Goal: Communication & Community: Share content

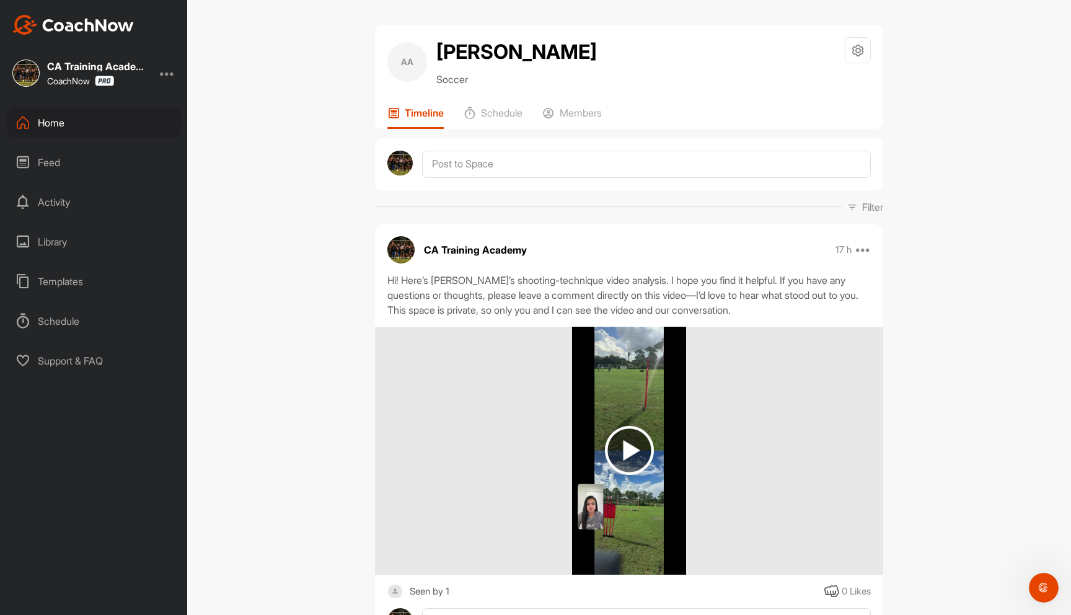
click at [61, 242] on div "Library" at bounding box center [94, 241] width 175 height 31
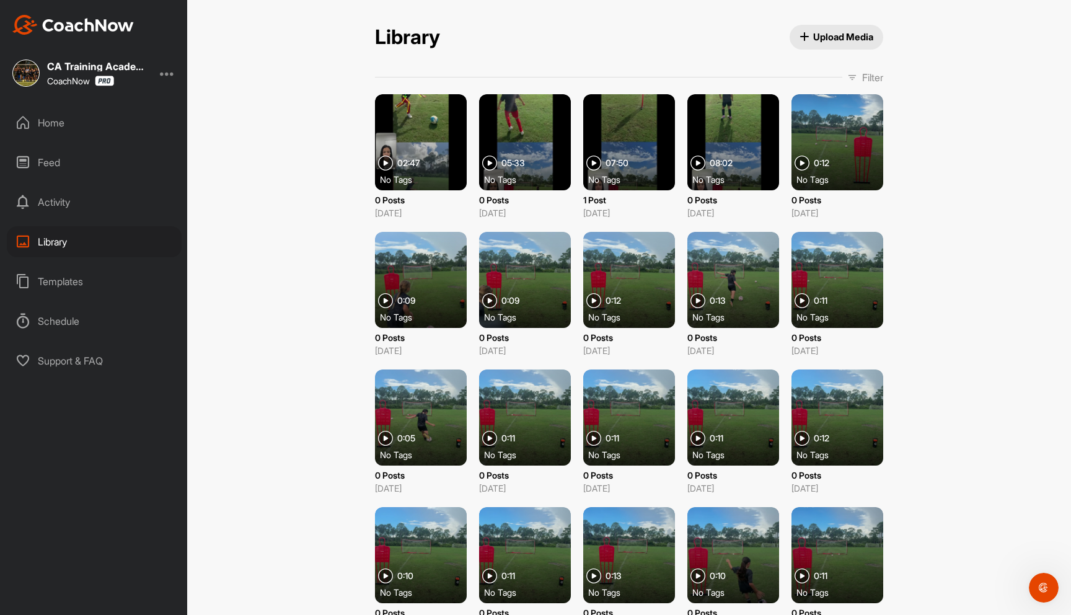
click at [51, 160] on div "Feed" at bounding box center [94, 162] width 175 height 31
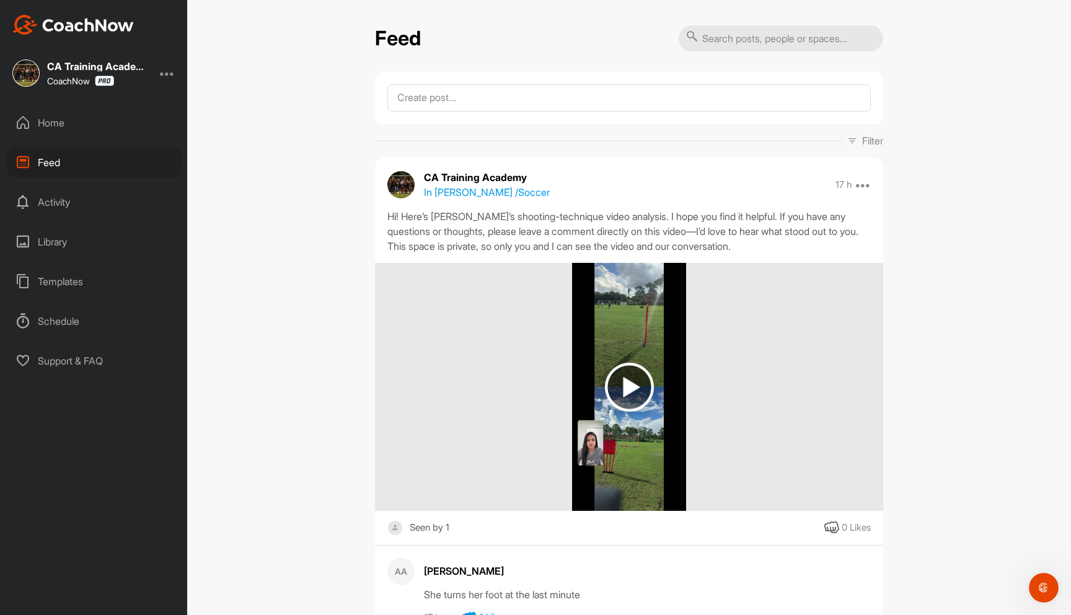
click at [54, 121] on div "Home" at bounding box center [94, 122] width 175 height 31
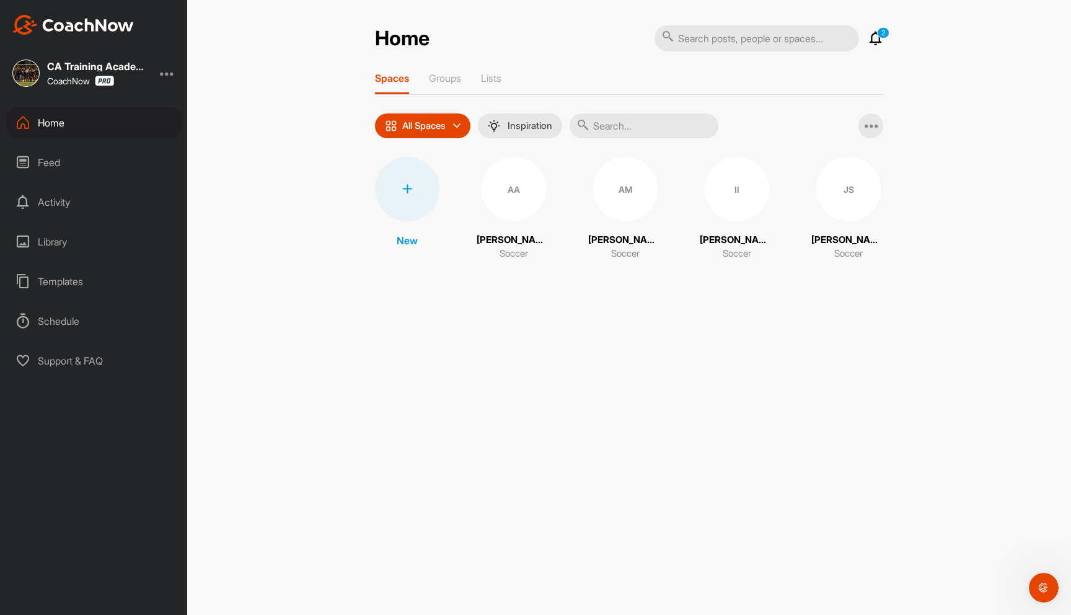
click at [389, 191] on div at bounding box center [407, 189] width 64 height 64
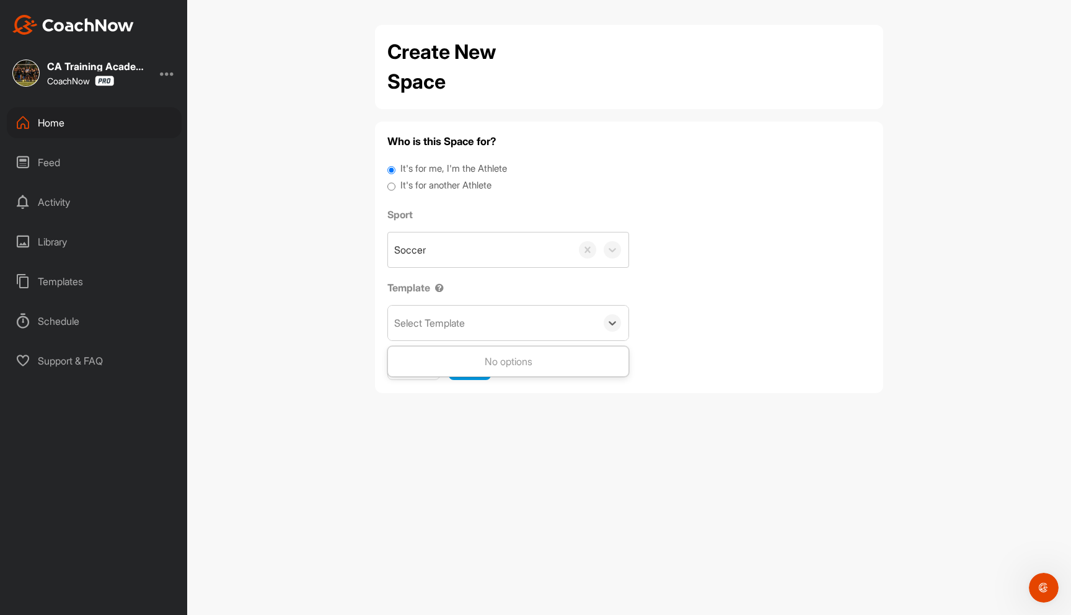
click at [444, 315] on div "Select Template" at bounding box center [429, 322] width 71 height 15
click at [354, 173] on div "Create New Space Who is this Space for? It's for me, I'm the Athlete It's for a…" at bounding box center [629, 307] width 884 height 615
click at [393, 187] on input "It's for another Athlete" at bounding box center [391, 186] width 8 height 17
radio input "true"
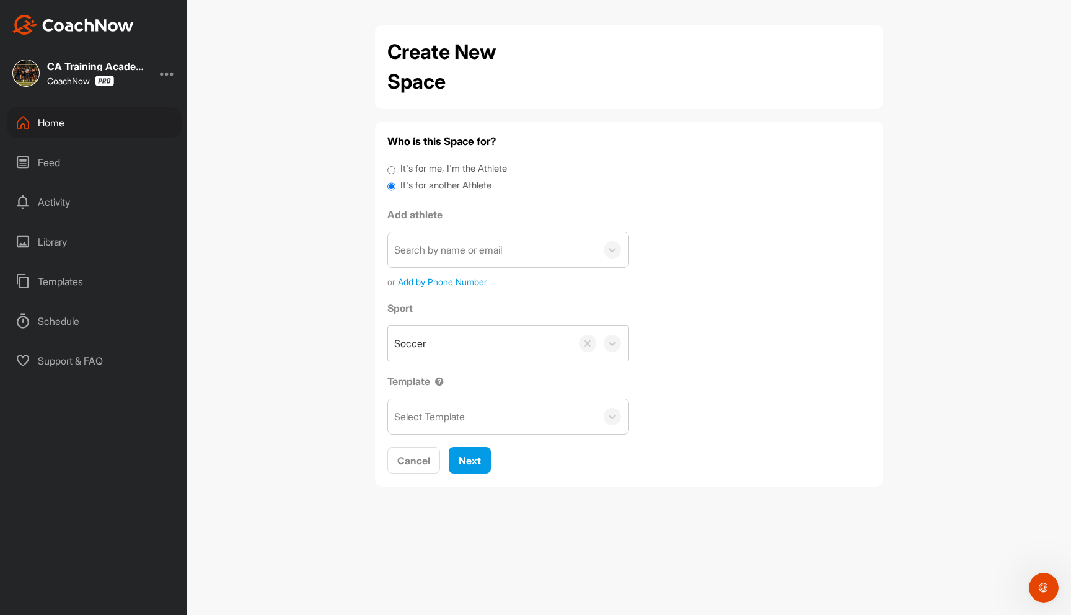
click at [444, 248] on div "Search by name or email" at bounding box center [448, 249] width 108 height 15
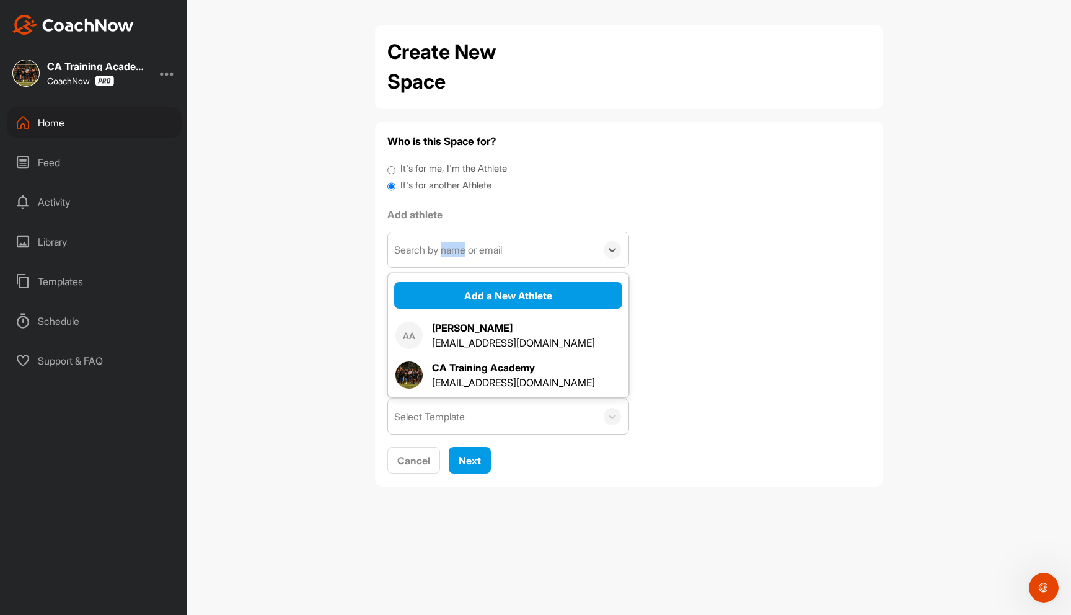
scroll to position [7, 0]
paste input "[EMAIL_ADDRESS][DOMAIN_NAME]"
type input "[EMAIL_ADDRESS][DOMAIN_NAME]"
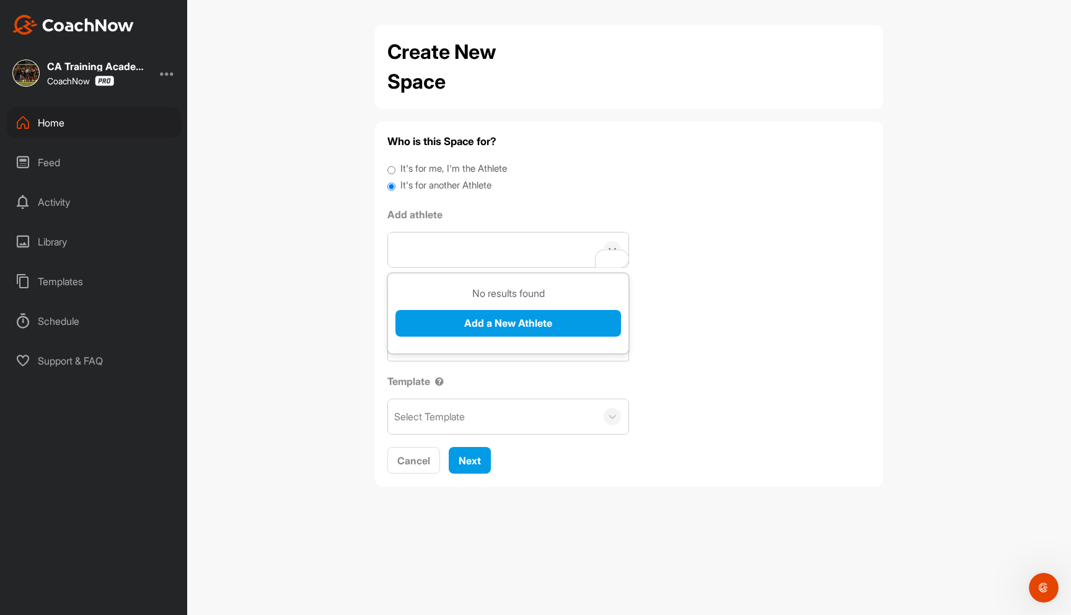
click at [331, 232] on div "Create New Space Who is this Space for? It's for me, I'm the Athlete It's for a…" at bounding box center [629, 307] width 884 height 615
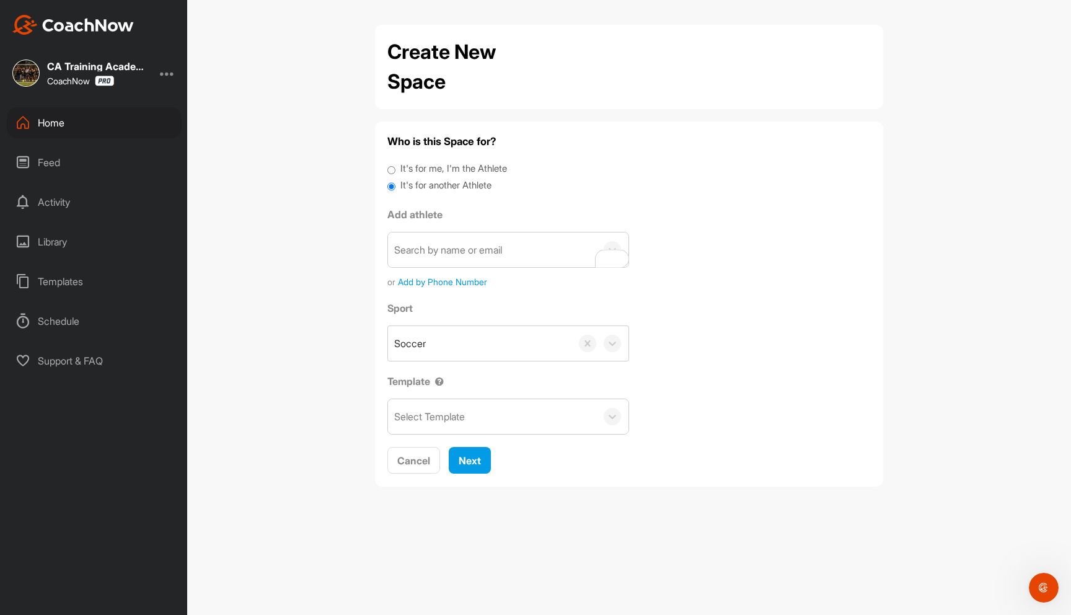
click at [416, 245] on div "Search by name or email" at bounding box center [448, 249] width 108 height 15
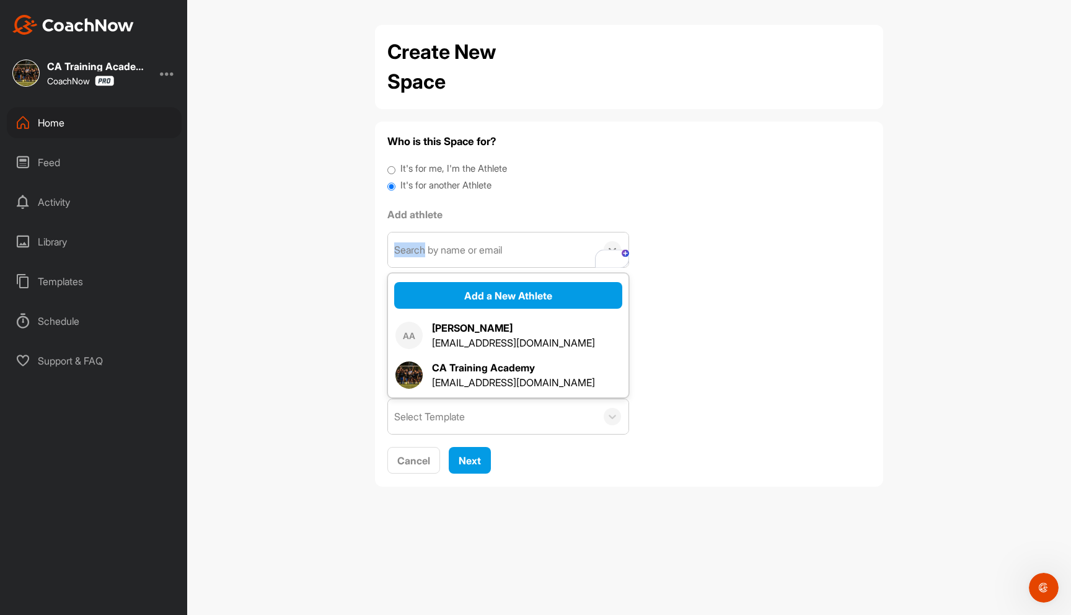
paste input "[EMAIL_ADDRESS][DOMAIN_NAME]"
type input "[EMAIL_ADDRESS][DOMAIN_NAME]"
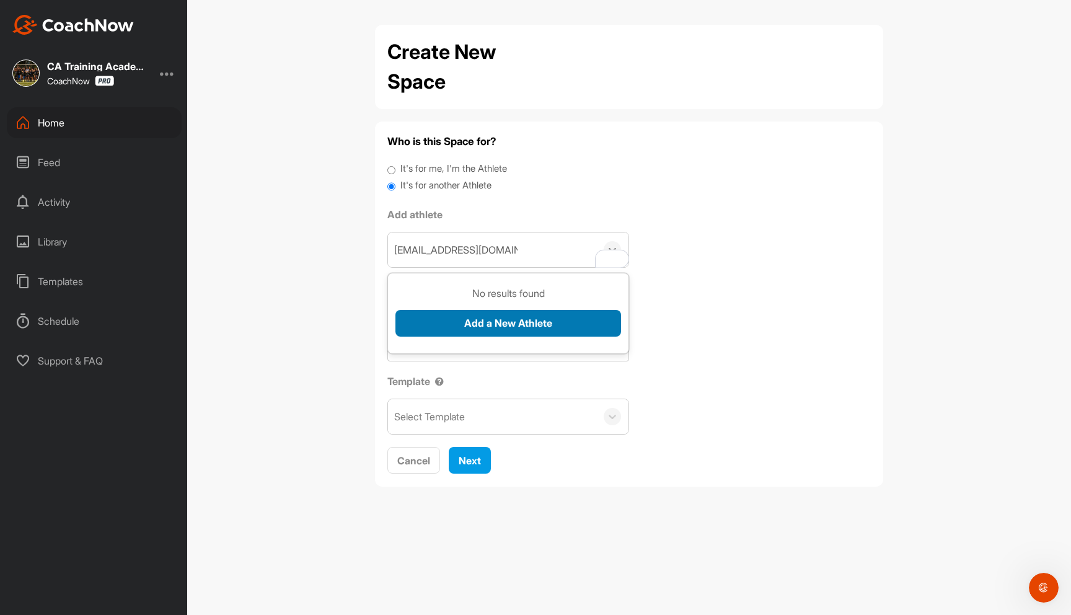
click at [493, 322] on button "Add a New Athlete" at bounding box center [508, 323] width 226 height 27
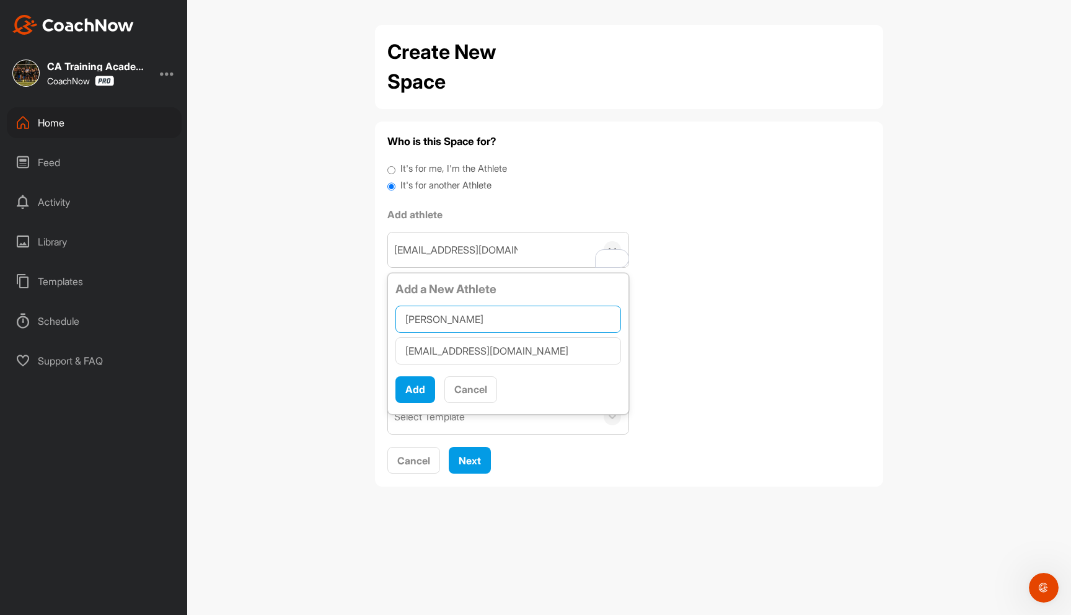
click at [456, 320] on input "[PERSON_NAME]" at bounding box center [508, 318] width 226 height 27
type input "[PERSON_NAME]"
click at [421, 385] on button "Add" at bounding box center [415, 389] width 40 height 27
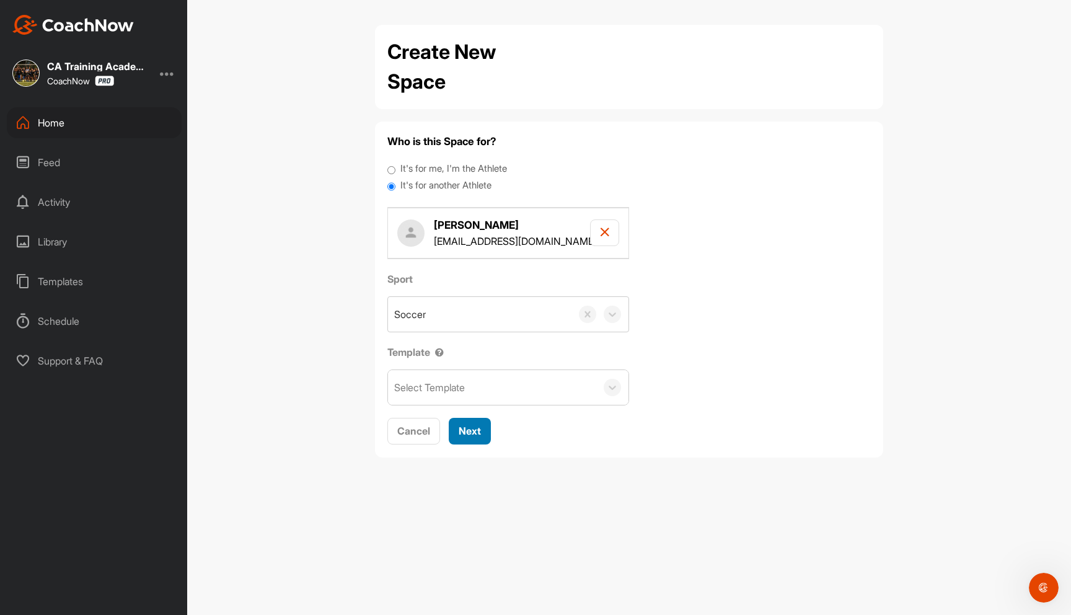
click at [470, 428] on span "Next" at bounding box center [470, 430] width 22 height 12
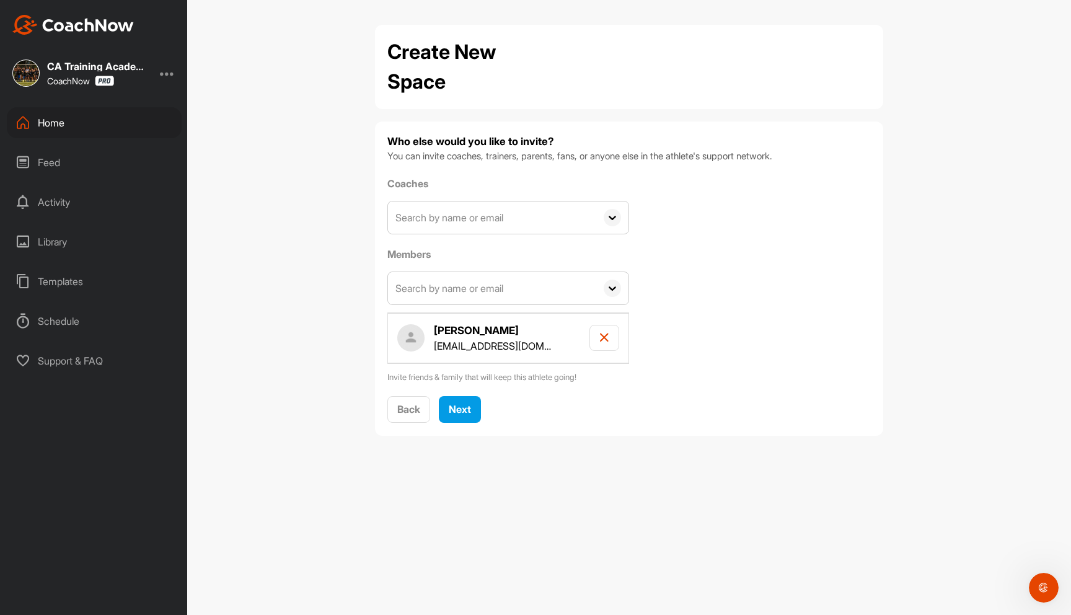
click at [432, 291] on input "text" at bounding box center [492, 288] width 208 height 32
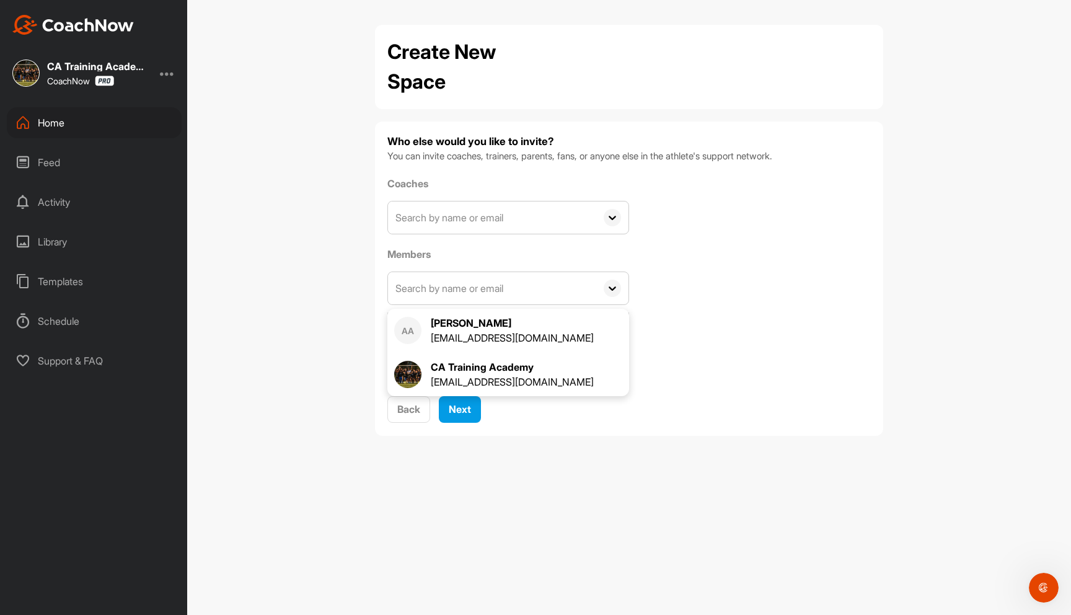
click at [328, 290] on div "Create New Space Who else would you like to invite? You can invite coaches, tra…" at bounding box center [629, 307] width 884 height 615
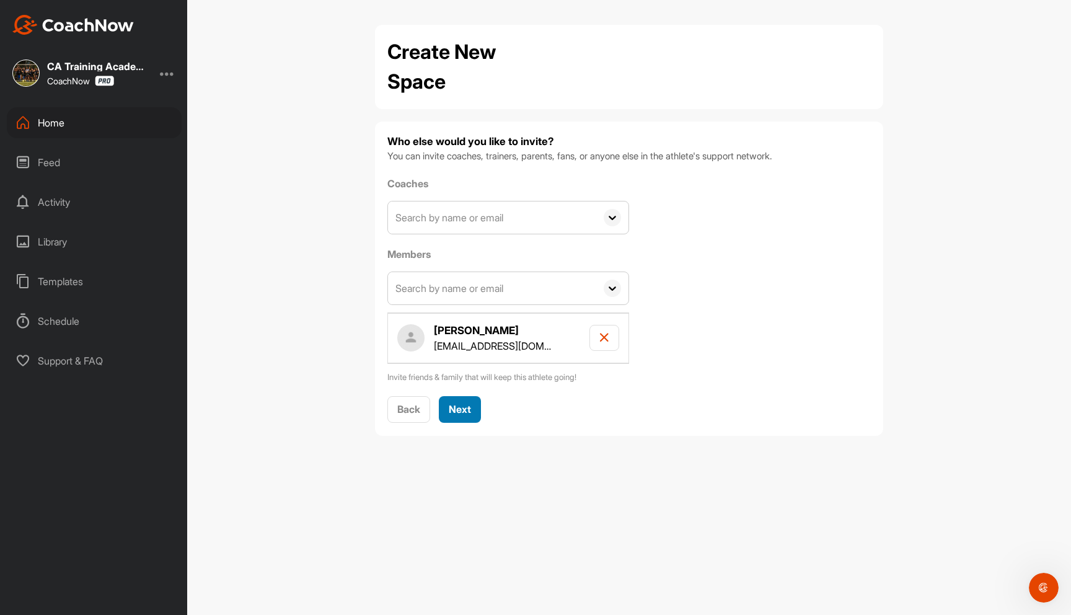
click at [458, 413] on span "Next" at bounding box center [460, 409] width 22 height 12
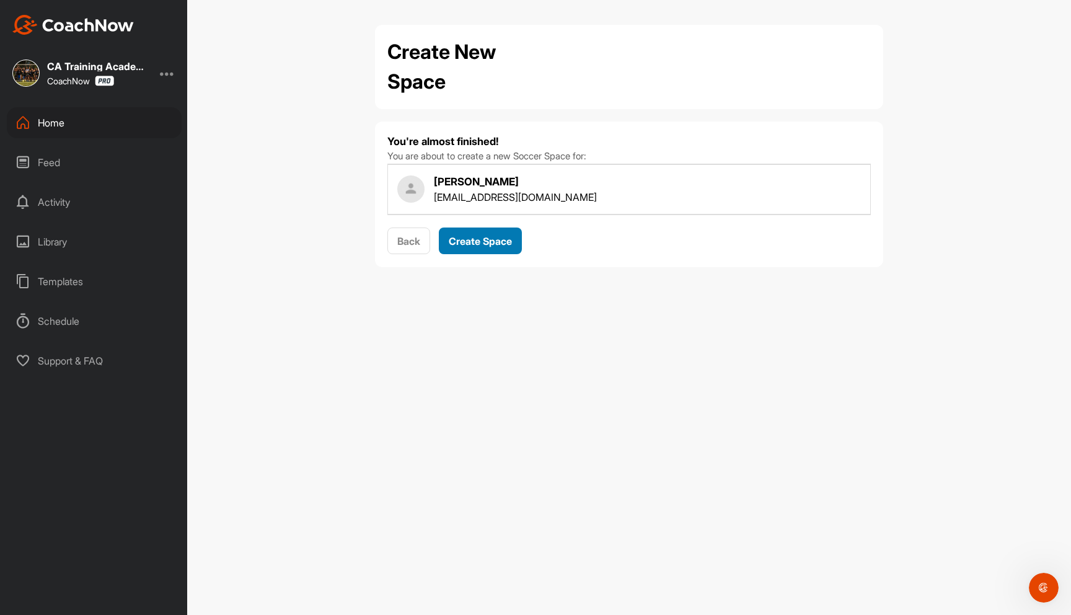
click at [491, 237] on span "Create Space" at bounding box center [480, 241] width 63 height 12
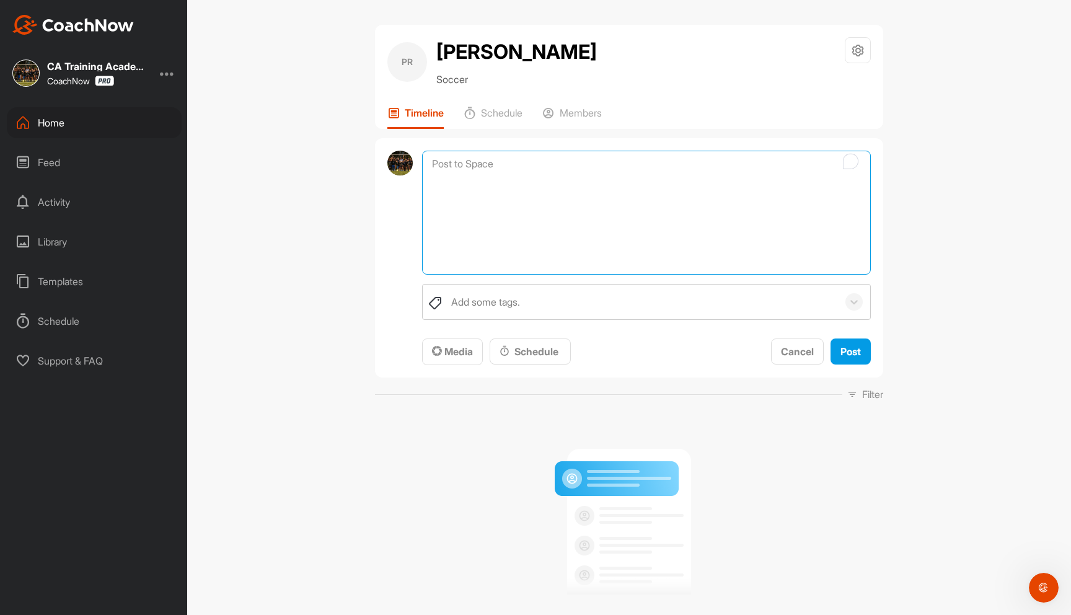
click at [477, 169] on textarea "To enrich screen reader interactions, please activate Accessibility in Grammarl…" at bounding box center [646, 213] width 449 height 124
click at [459, 179] on textarea "To enrich screen reader interactions, please activate Accessibility in Grammarl…" at bounding box center [646, 213] width 449 height 124
paste textarea "Hi! Here’s [PERSON_NAME]’s shooting-technique video analysis. I hope you find i…"
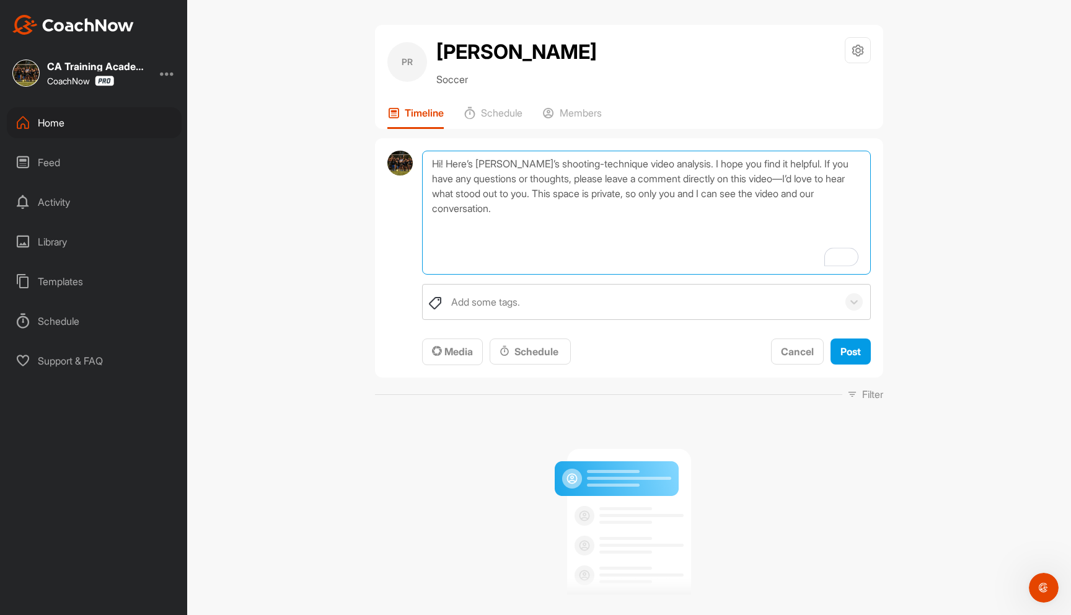
click at [442, 167] on textarea "Hi! Here’s [PERSON_NAME]’s shooting-technique video analysis. I hope you find i…" at bounding box center [646, 213] width 449 height 124
click at [529, 164] on textarea "Hi [PERSON_NAME]! Here’s [PERSON_NAME]’s shooting-technique video analysis. I h…" at bounding box center [646, 213] width 449 height 124
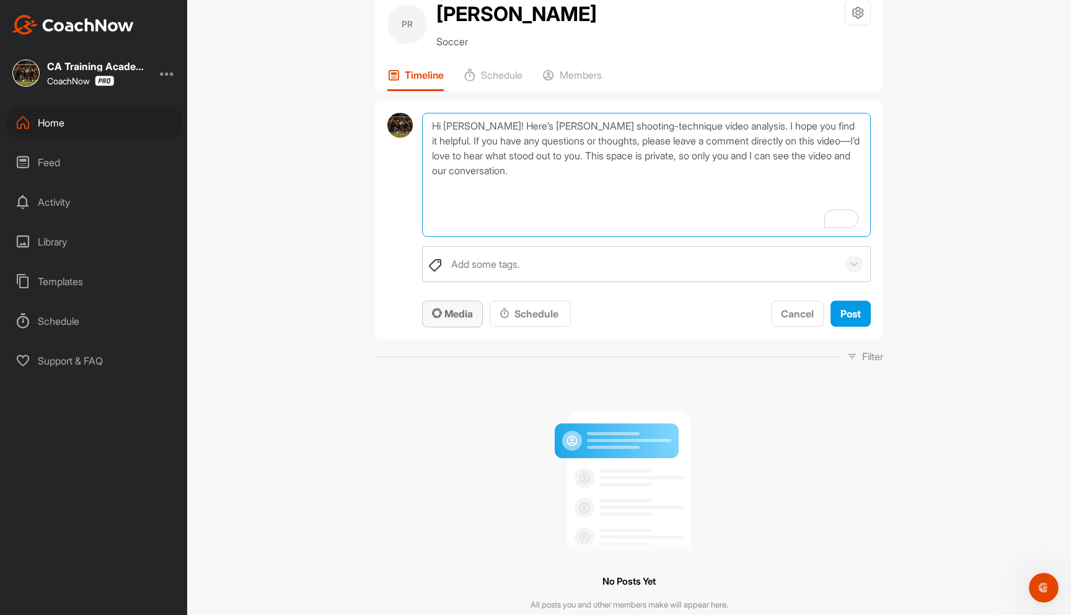
type textarea "Hi [PERSON_NAME]! Here’s [PERSON_NAME] shooting-technique video analysis. I hop…"
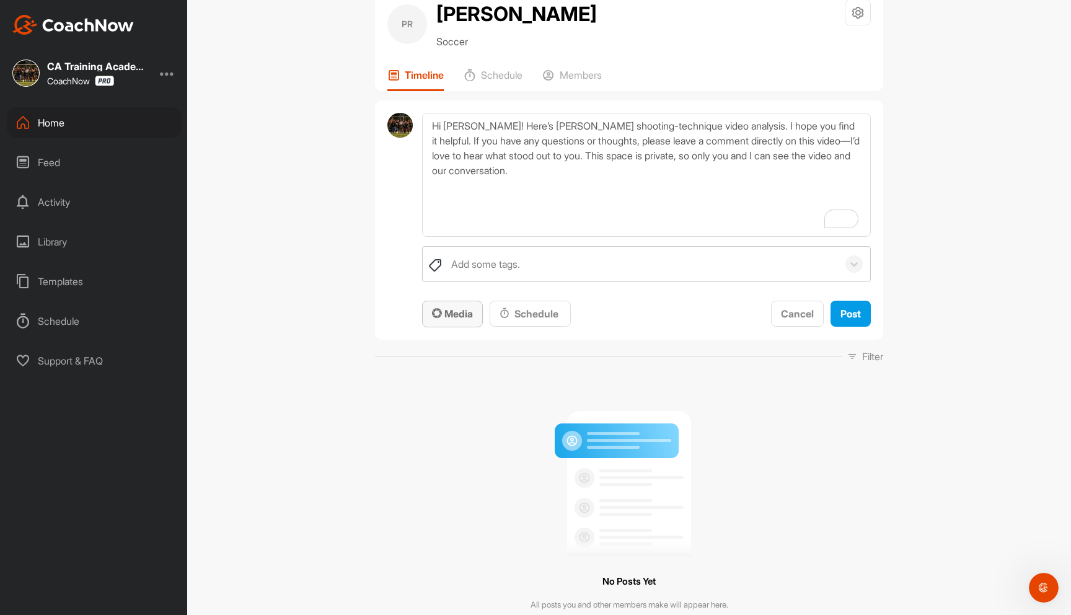
click at [465, 314] on span "Media" at bounding box center [452, 313] width 41 height 12
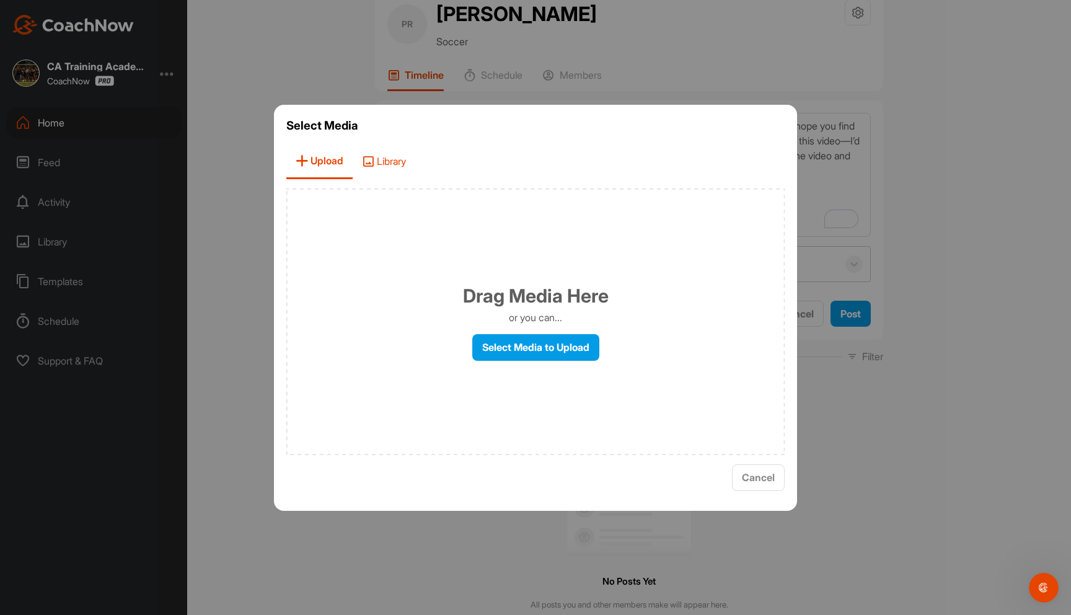
click at [389, 159] on span "Library" at bounding box center [384, 161] width 63 height 35
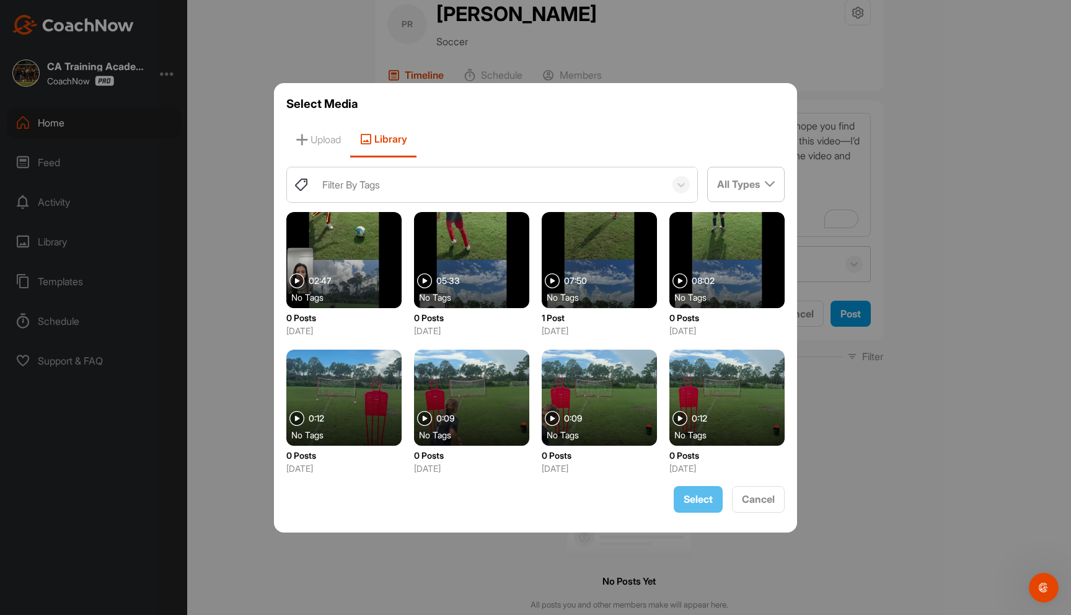
click at [447, 248] on div at bounding box center [471, 260] width 115 height 96
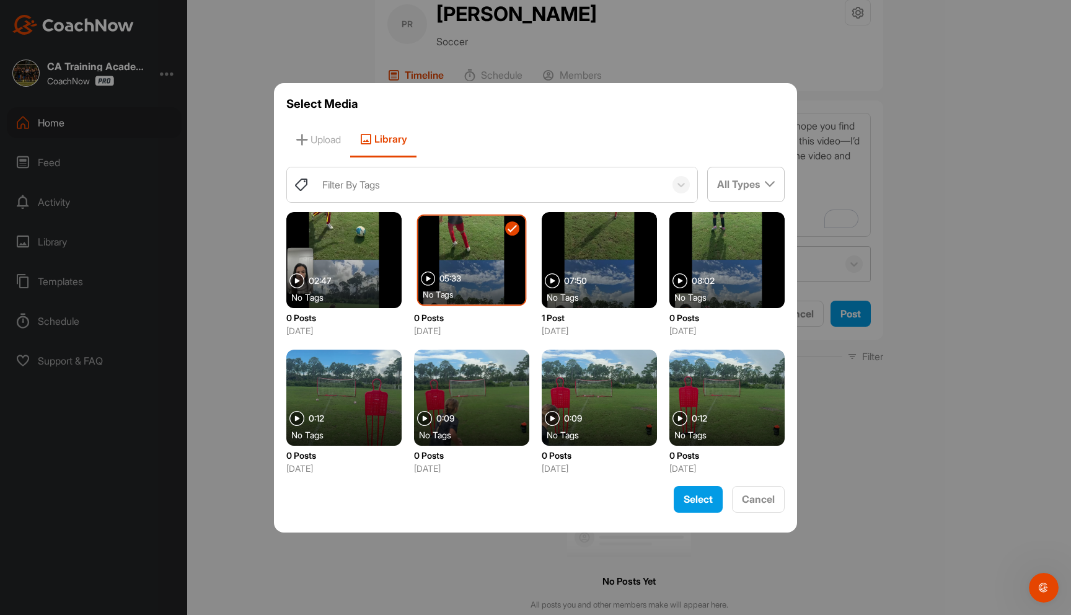
click at [382, 250] on div at bounding box center [343, 260] width 115 height 96
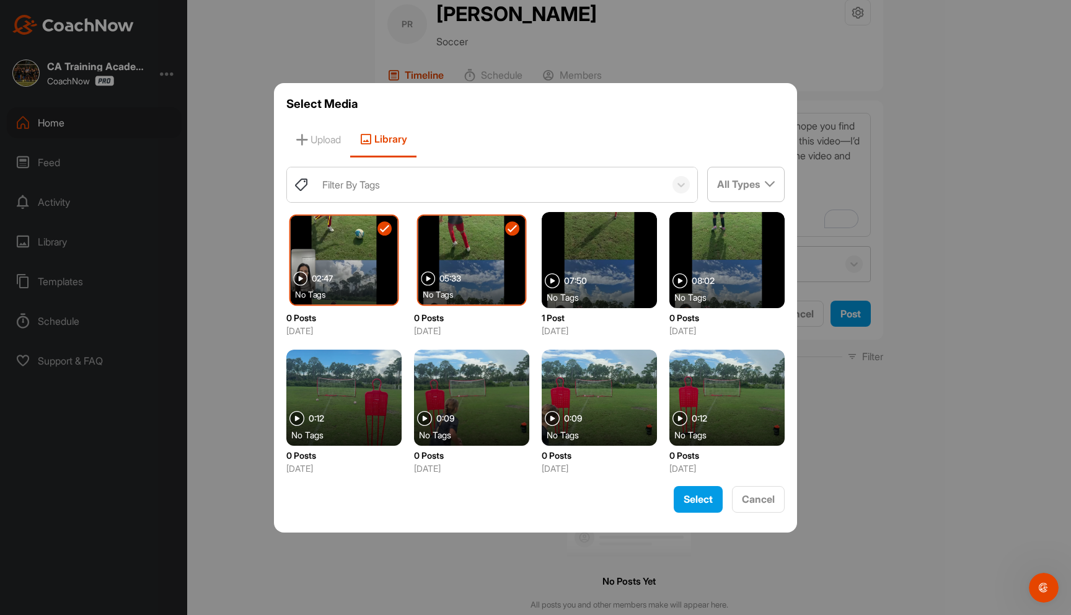
click at [377, 248] on div at bounding box center [344, 259] width 107 height 89
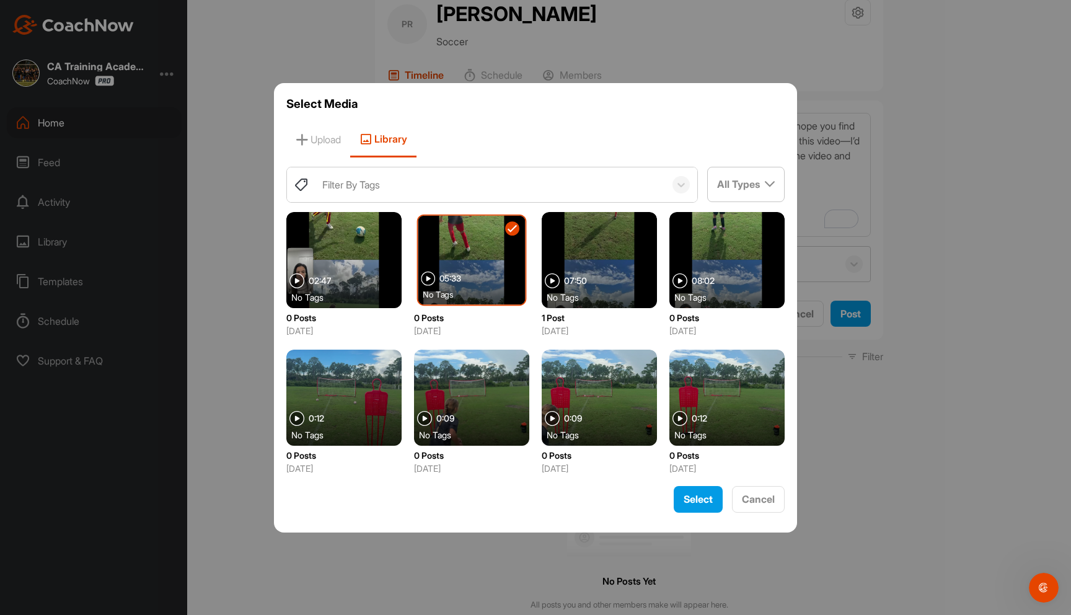
click at [382, 252] on div at bounding box center [343, 260] width 115 height 96
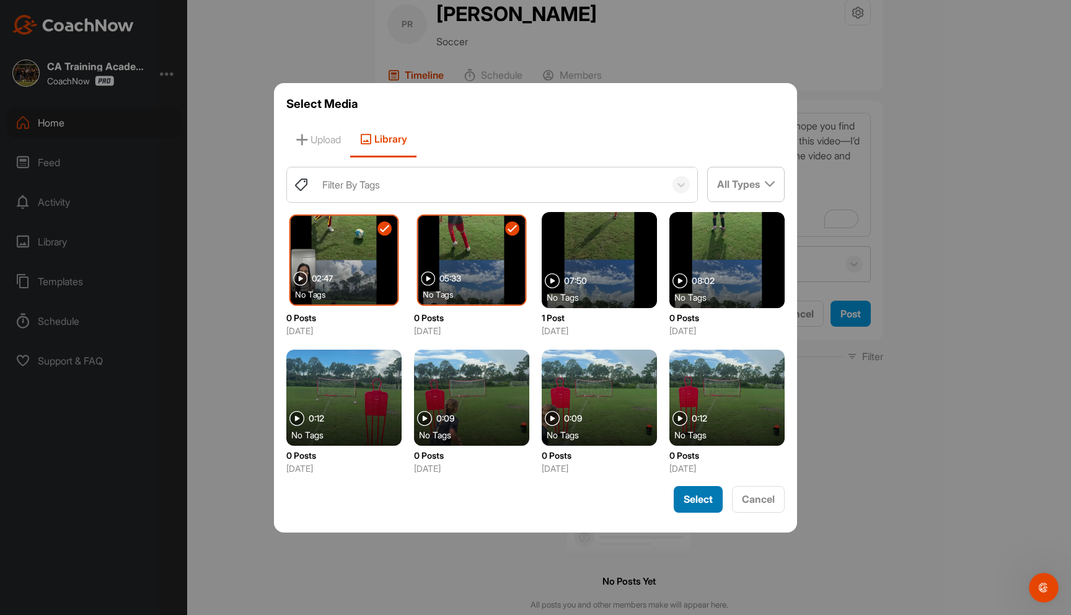
click at [699, 498] on span "Select" at bounding box center [698, 499] width 29 height 12
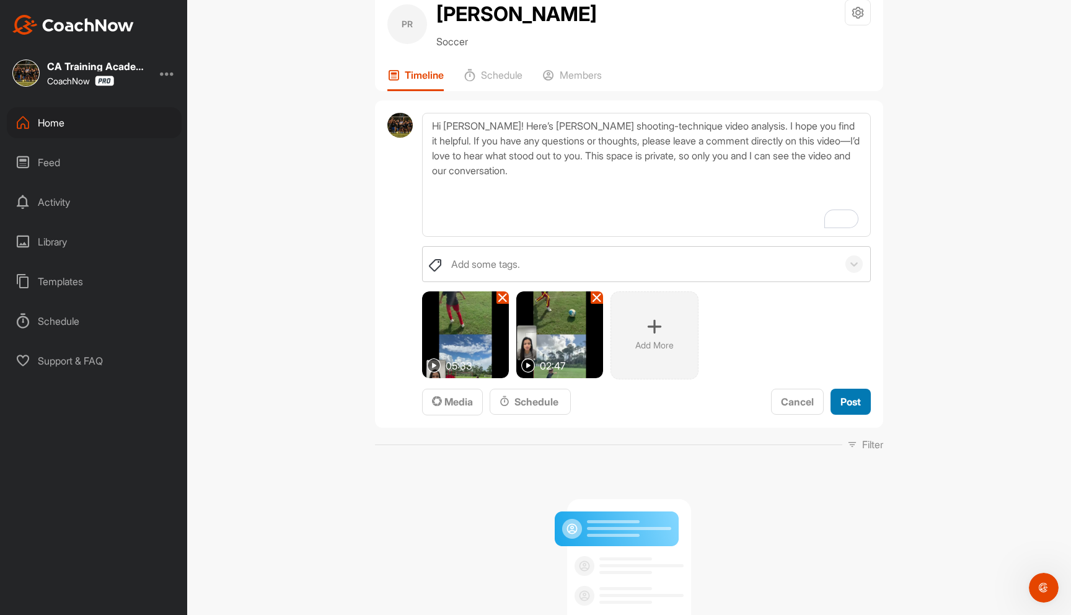
click at [853, 408] on div "Post" at bounding box center [850, 401] width 20 height 15
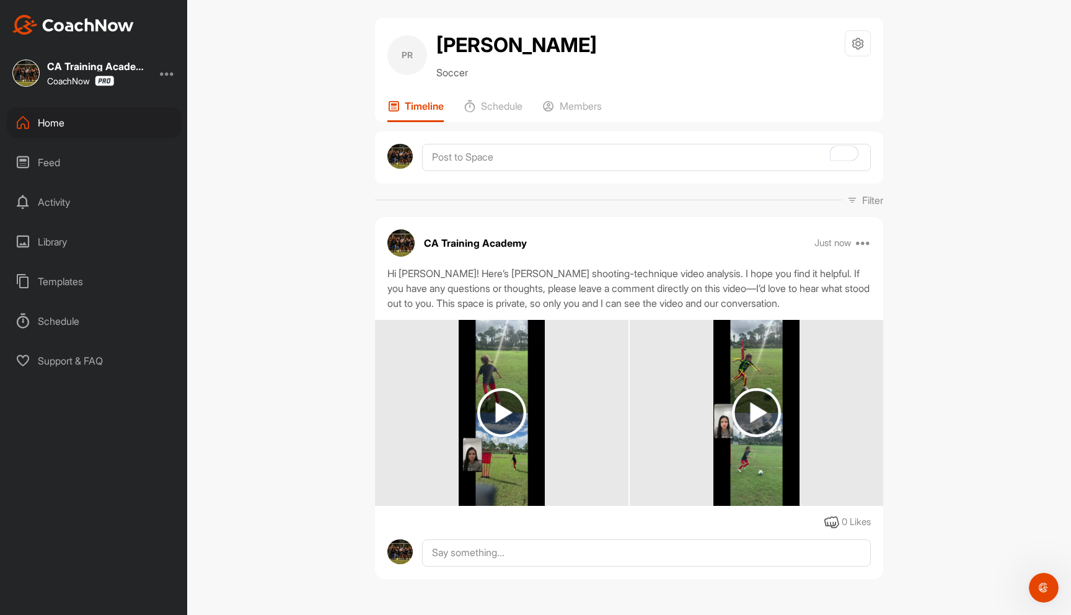
scroll to position [8, 0]
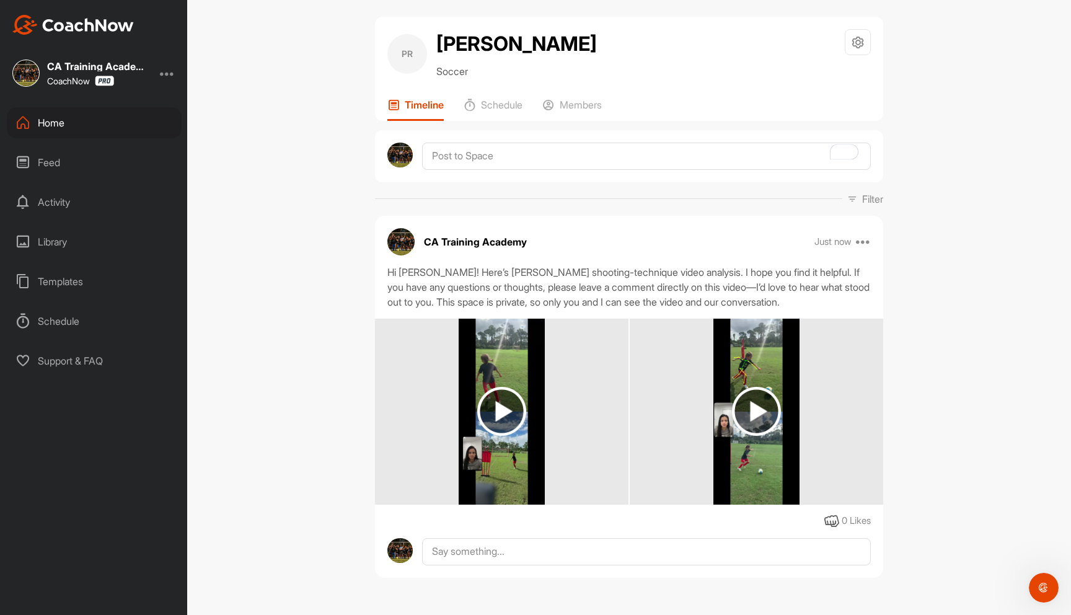
click at [469, 47] on h2 "[PERSON_NAME]" at bounding box center [516, 44] width 160 height 30
click at [855, 41] on icon at bounding box center [858, 42] width 14 height 14
click at [813, 73] on li "Space Settings" at bounding box center [820, 78] width 101 height 40
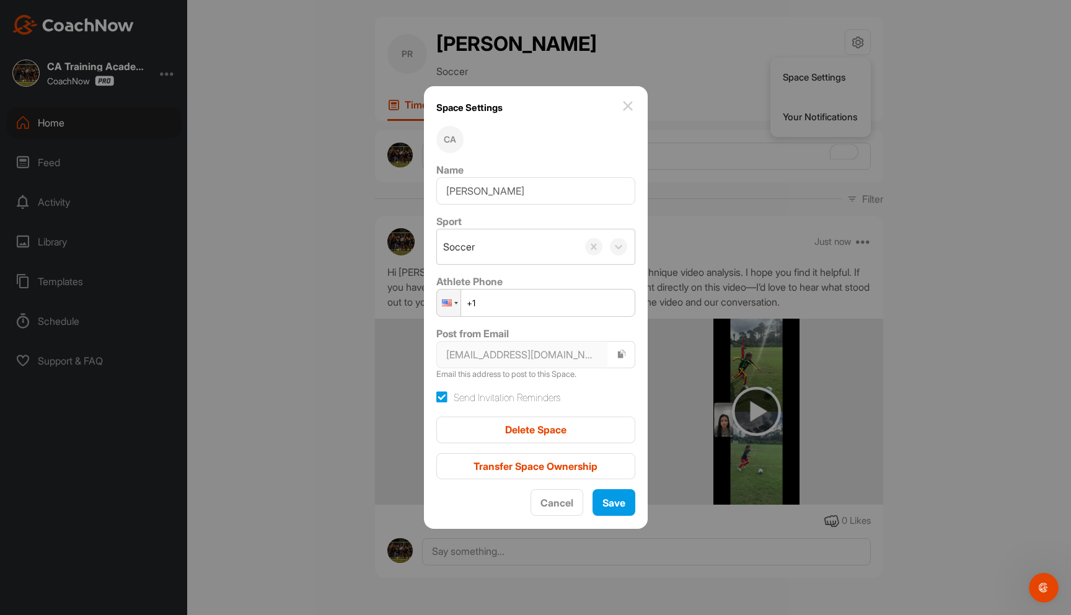
click at [620, 108] on img at bounding box center [627, 106] width 15 height 15
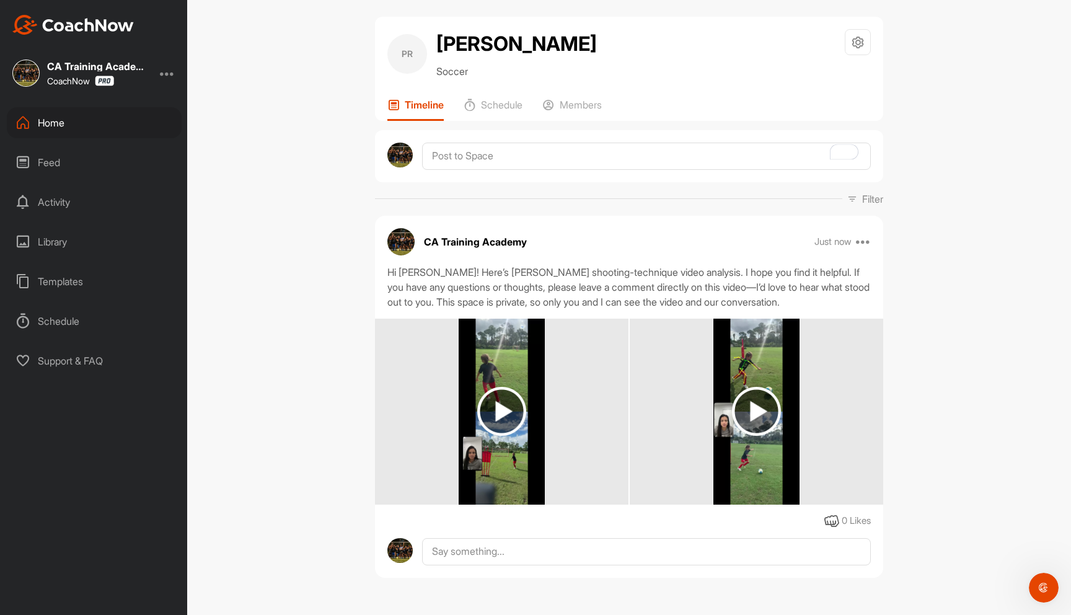
click at [54, 116] on div "Home" at bounding box center [94, 122] width 175 height 31
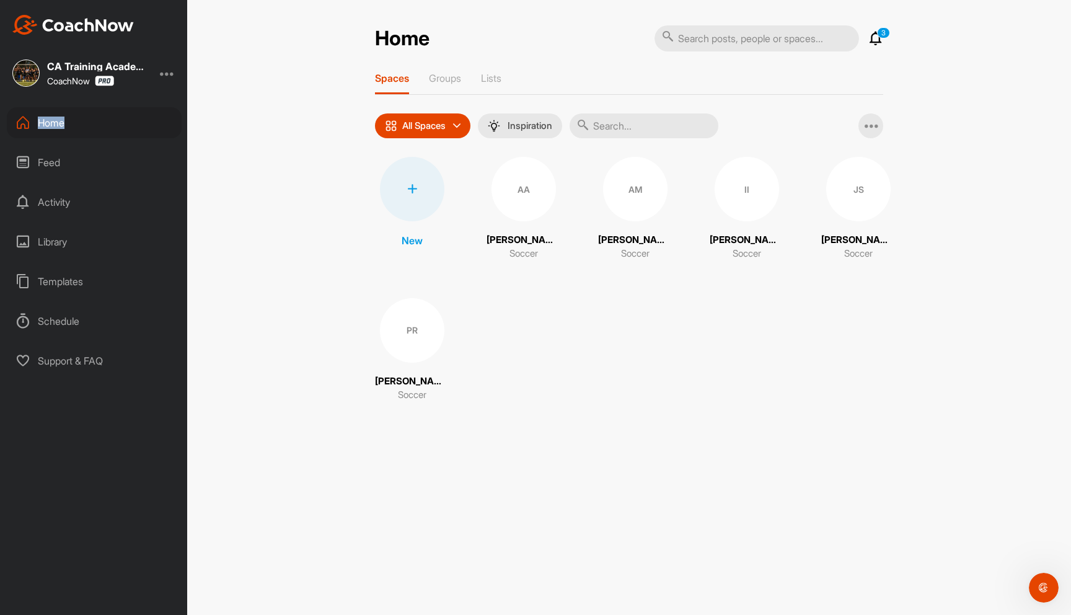
click at [54, 117] on div "Home" at bounding box center [94, 122] width 175 height 31
click at [425, 328] on div "PR" at bounding box center [412, 330] width 64 height 64
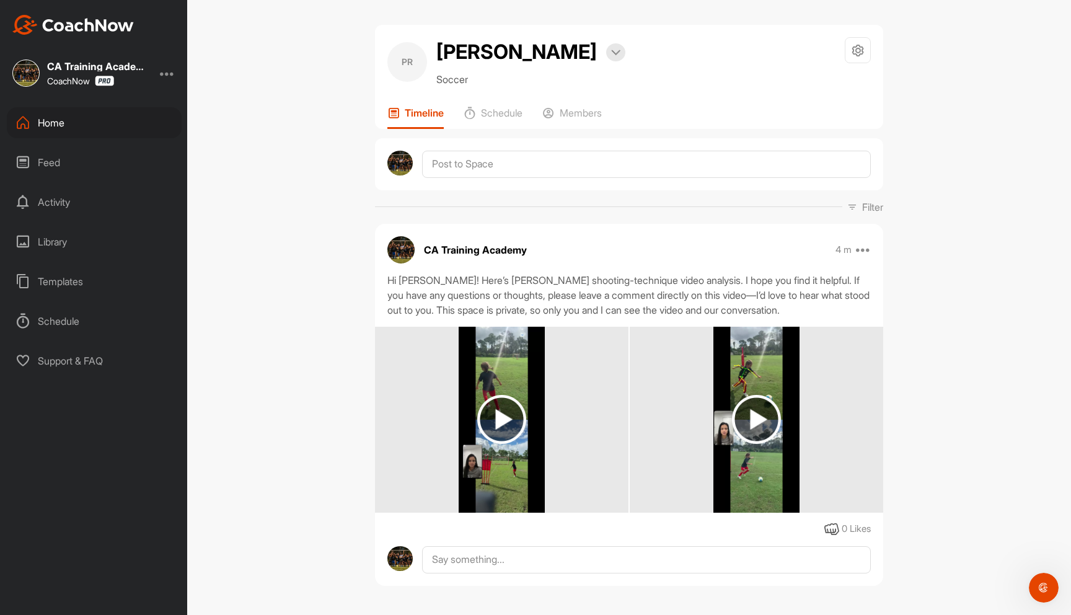
click at [584, 53] on div "[PERSON_NAME] Bookings" at bounding box center [530, 52] width 189 height 30
click at [606, 53] on div at bounding box center [615, 52] width 19 height 18
click at [457, 79] on p "Soccer" at bounding box center [530, 79] width 189 height 15
click at [401, 66] on div "PR" at bounding box center [407, 62] width 40 height 40
click at [498, 108] on p "Schedule" at bounding box center [502, 113] width 42 height 12
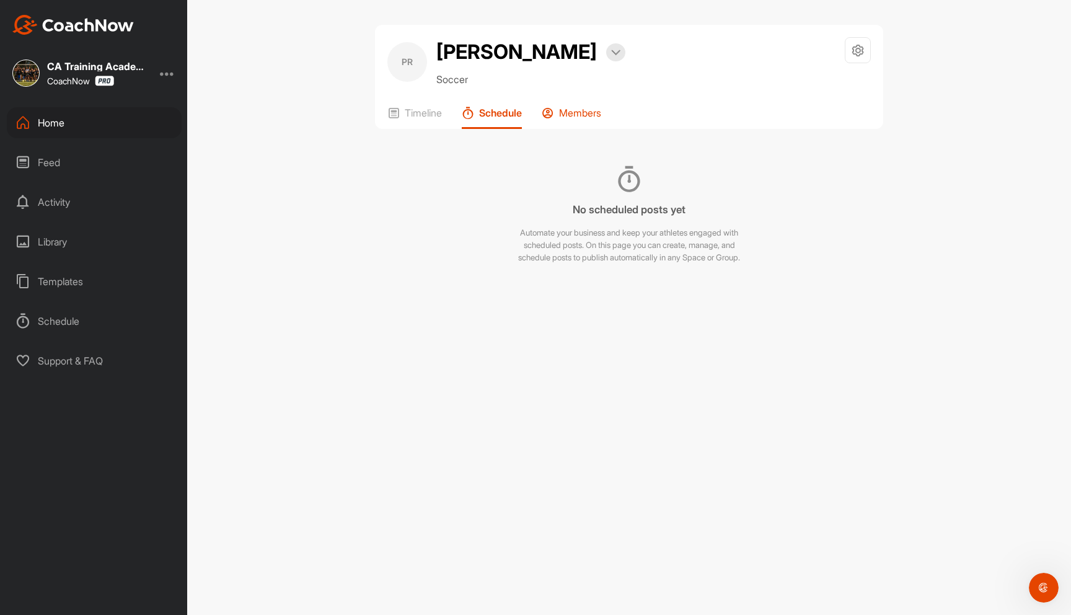
click at [568, 109] on p "Members" at bounding box center [580, 113] width 42 height 12
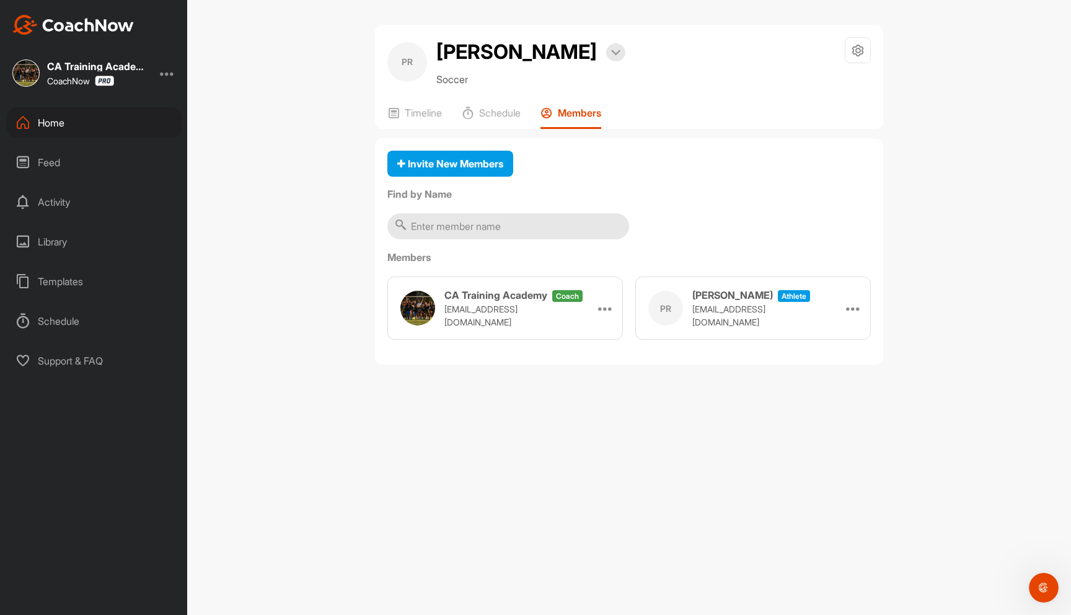
scroll to position [1442, 0]
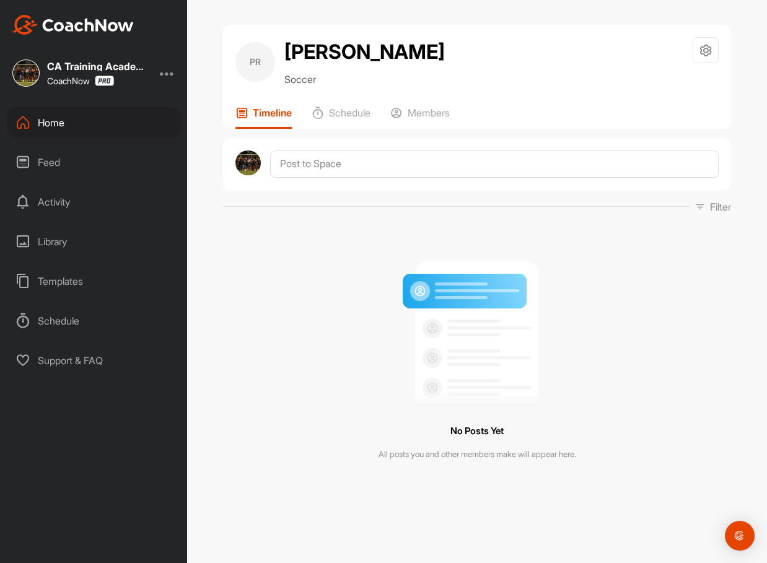
click at [55, 128] on div "Home" at bounding box center [94, 122] width 175 height 31
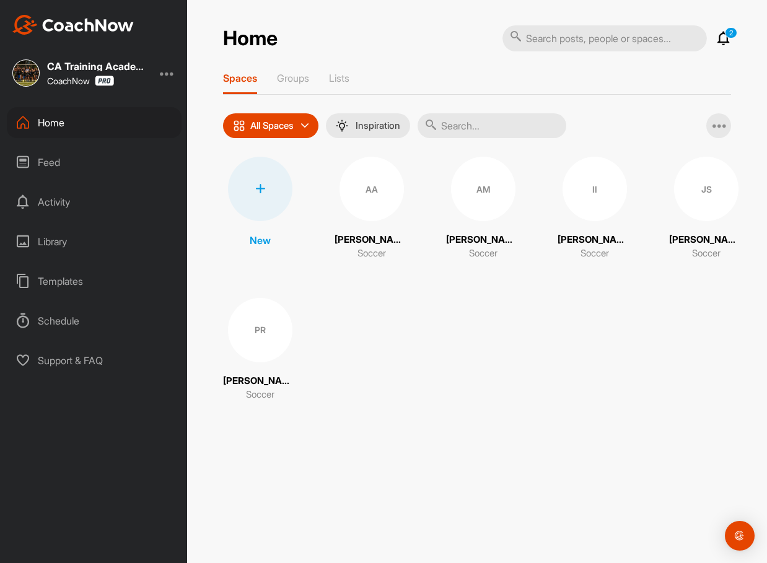
click at [366, 203] on div "AA" at bounding box center [372, 189] width 64 height 64
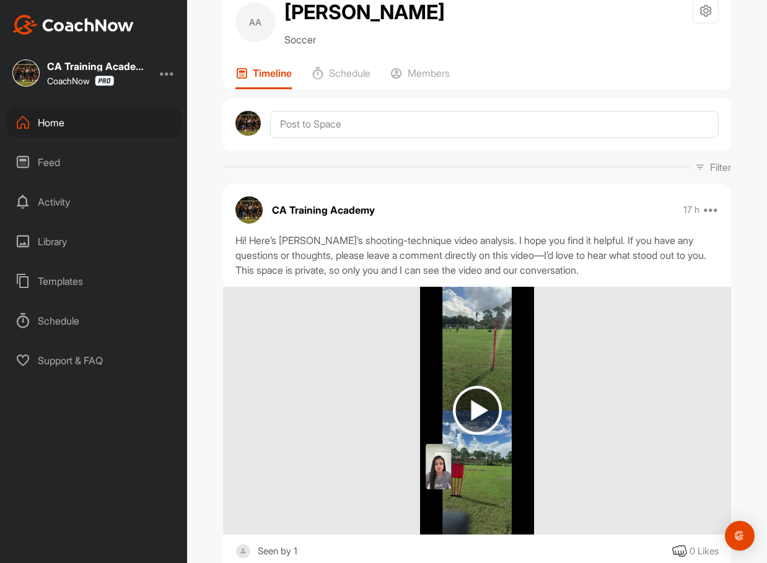
scroll to position [47, 0]
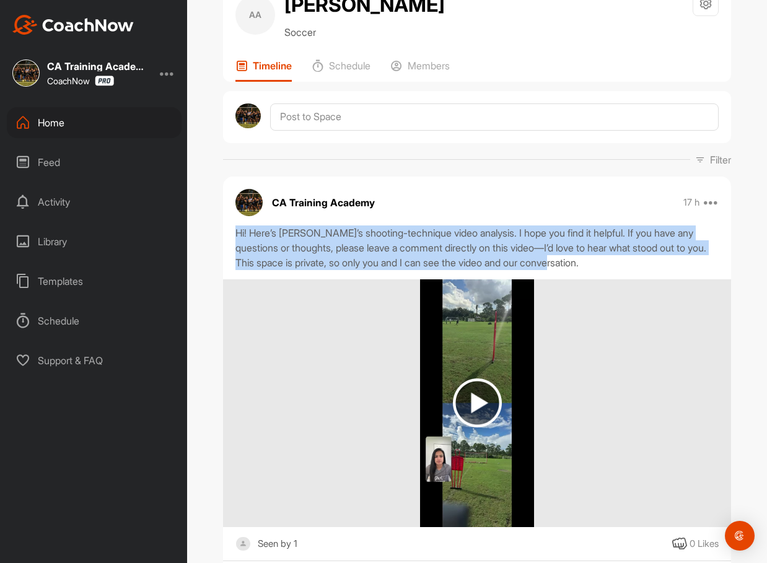
drag, startPoint x: 594, startPoint y: 263, endPoint x: 215, endPoint y: 235, distance: 379.6
click at [215, 235] on div "AA Alena Arabatzis Soccer Space Settings Your Notifications Timeline Schedule M…" at bounding box center [477, 385] width 533 height 815
copy div "Hi! Here’s [PERSON_NAME]’s shooting-technique video analysis. I hope you find i…"
